Goal: Check status

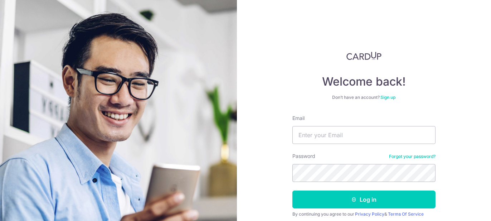
type input "[EMAIL_ADDRESS][DOMAIN_NAME]"
click at [292, 190] on button "Log in" at bounding box center [363, 199] width 143 height 18
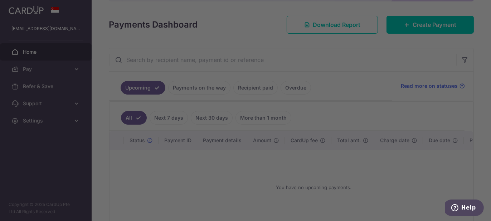
scroll to position [107, 0]
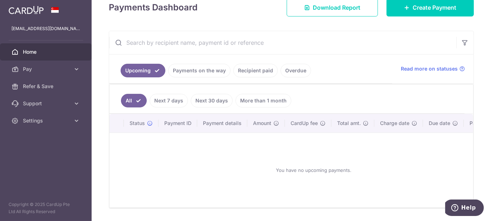
click at [190, 72] on link "Payments on the way" at bounding box center [199, 71] width 62 height 14
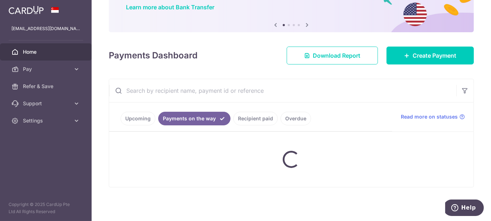
scroll to position [78, 0]
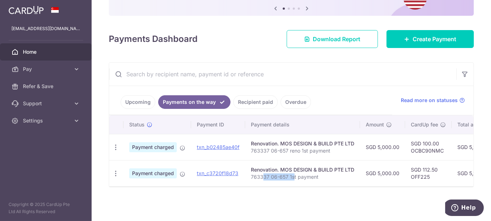
drag, startPoint x: 264, startPoint y: 181, endPoint x: 292, endPoint y: 182, distance: 28.6
click at [292, 182] on td "Renovation. MOS DESIGN & BUILD PTE LTD 763337 06-657 1st payment" at bounding box center [302, 173] width 115 height 26
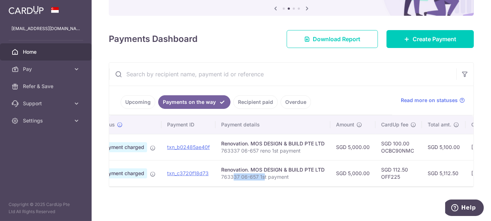
scroll to position [0, 0]
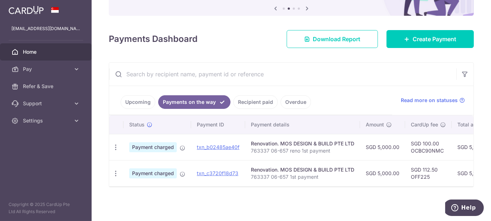
click at [297, 211] on div "× Pause Schedule Pause all future payments in this series Pause just this one p…" at bounding box center [291, 110] width 399 height 221
click at [260, 102] on link "Recipient paid" at bounding box center [255, 102] width 44 height 14
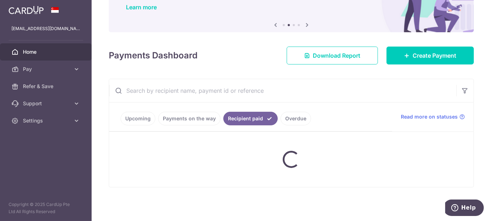
scroll to position [78, 0]
